Goal: Check status: Check status

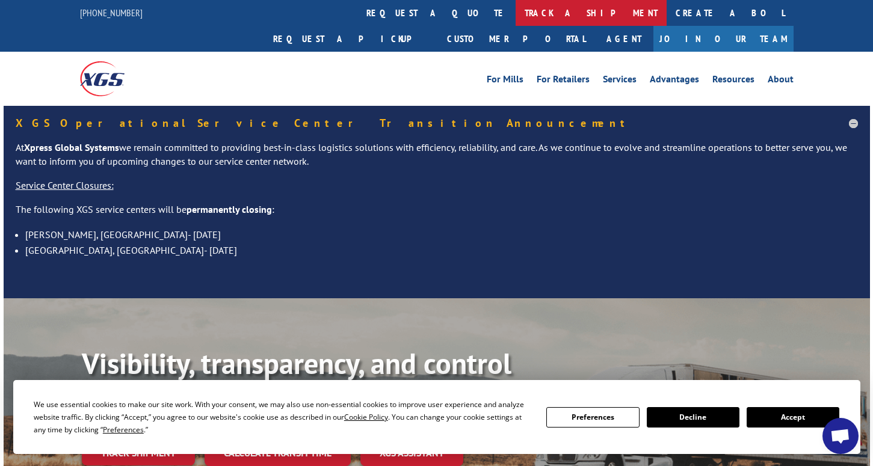
click at [516, 10] on link "track a shipment" at bounding box center [591, 13] width 151 height 26
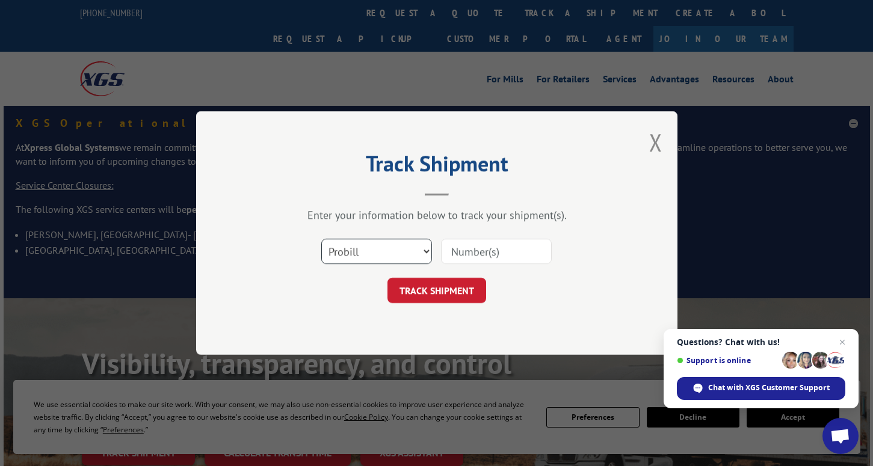
click at [423, 250] on select "Select category... Probill BOL PO" at bounding box center [376, 251] width 111 height 25
select select "bol"
click at [557, 243] on div "Select category... Probill BOL PO" at bounding box center [436, 252] width 361 height 40
click at [548, 267] on div "Select category... Probill BOL PO" at bounding box center [436, 252] width 361 height 40
click at [551, 253] on input at bounding box center [496, 251] width 111 height 25
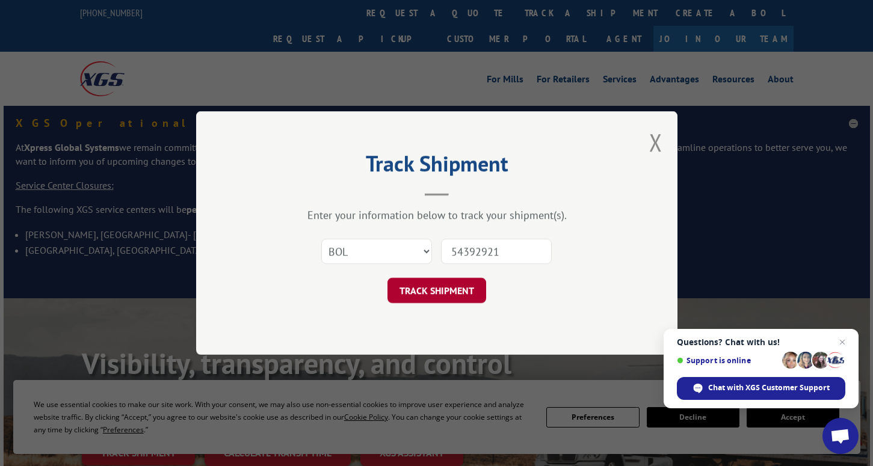
type input "54392921"
click at [460, 288] on button "TRACK SHIPMENT" at bounding box center [437, 290] width 99 height 25
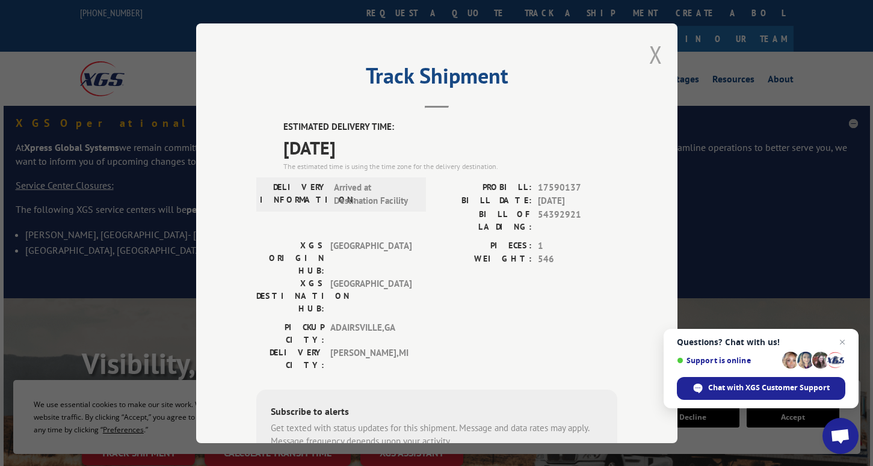
click at [651, 51] on button "Close modal" at bounding box center [655, 55] width 13 height 32
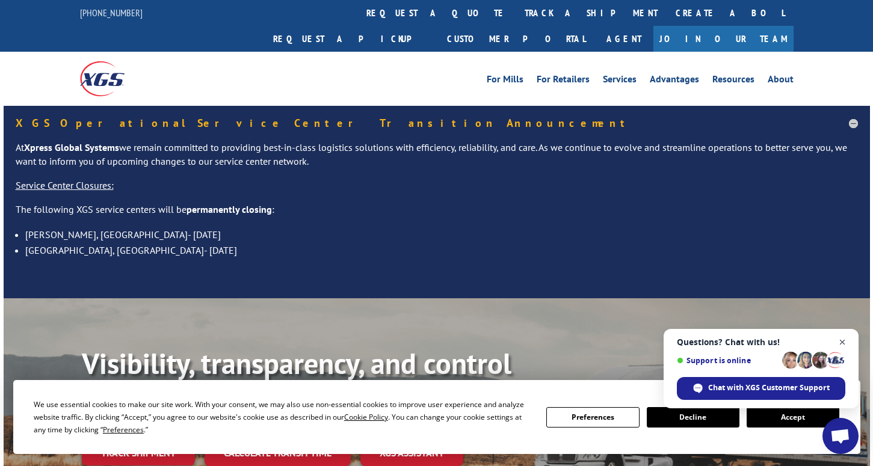
click at [843, 342] on span "Open chat" at bounding box center [842, 342] width 15 height 15
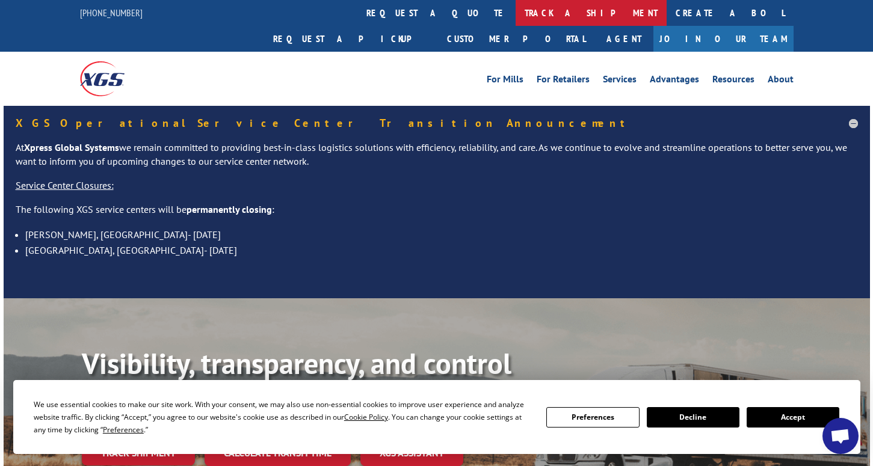
click at [516, 16] on link "track a shipment" at bounding box center [591, 13] width 151 height 26
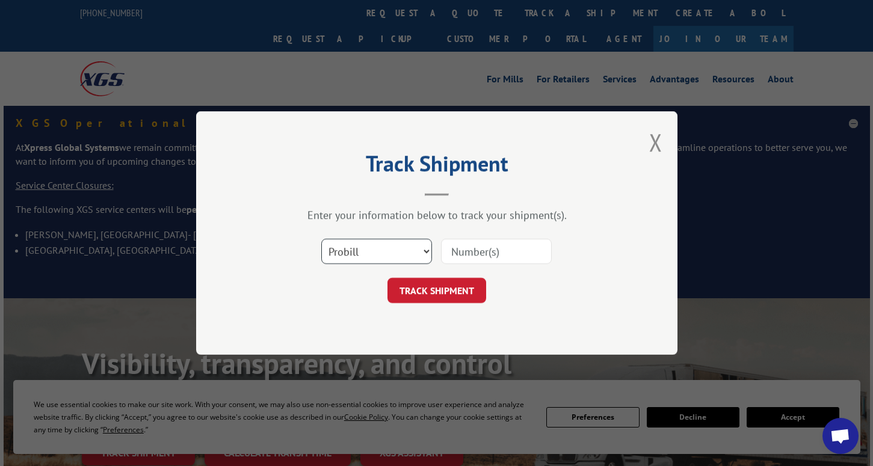
select select "bol"
click at [480, 256] on input at bounding box center [496, 251] width 111 height 25
type input "54393697"
click at [439, 291] on button "TRACK SHIPMENT" at bounding box center [437, 290] width 99 height 25
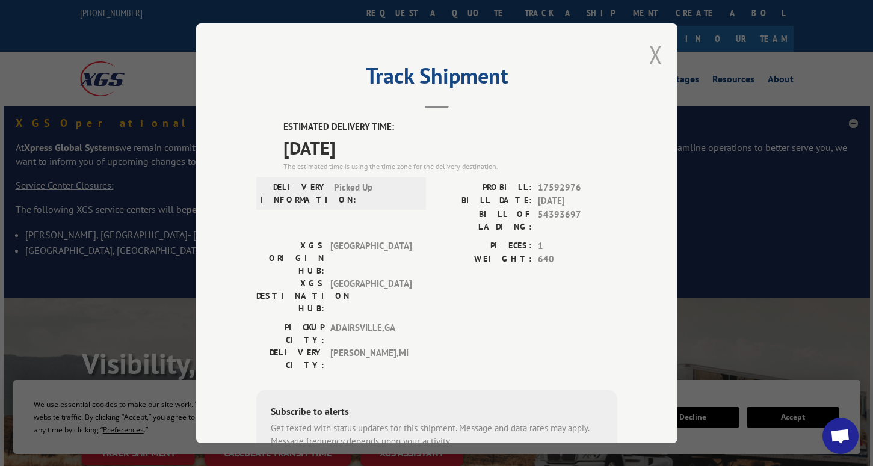
click at [659, 48] on button "Close modal" at bounding box center [655, 55] width 13 height 32
